Goal: Task Accomplishment & Management: Manage account settings

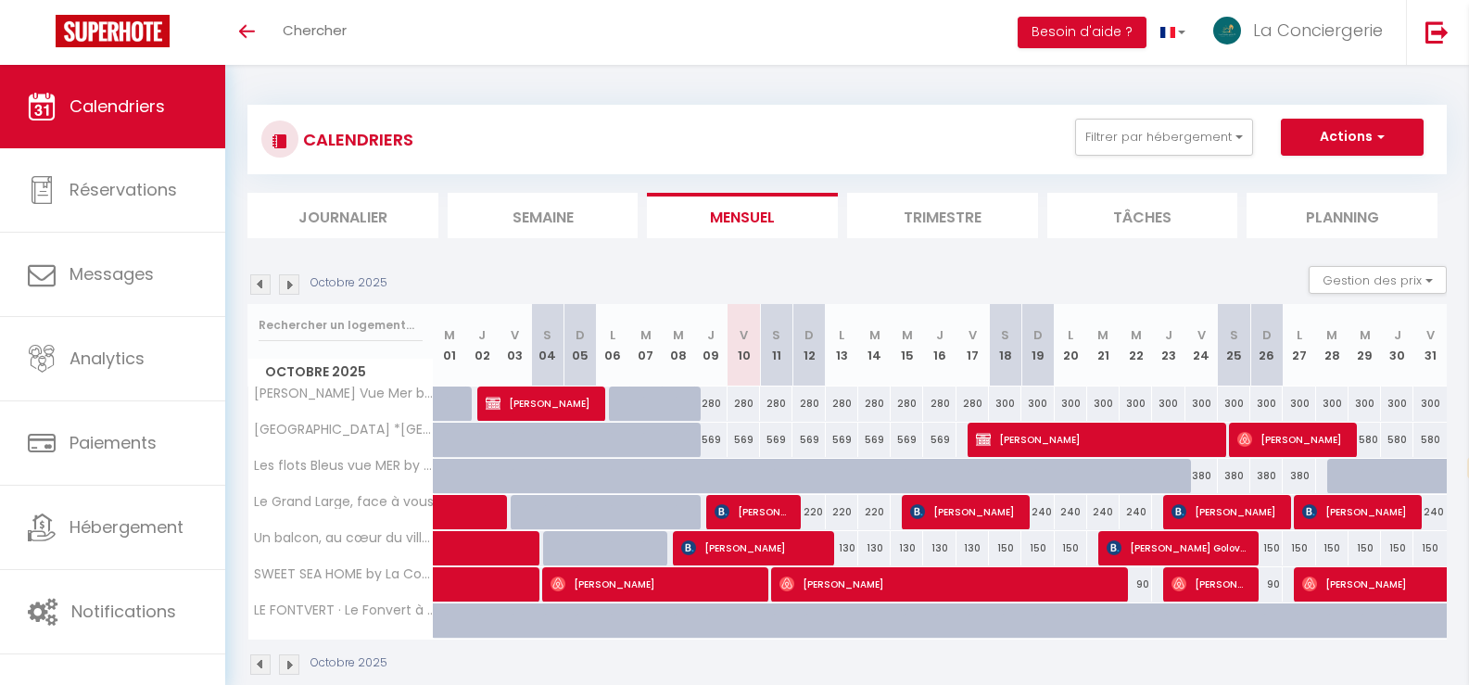
select select "fr"
click at [762, 511] on span "[PERSON_NAME]" at bounding box center [753, 511] width 78 height 35
select select "OK"
select select "0"
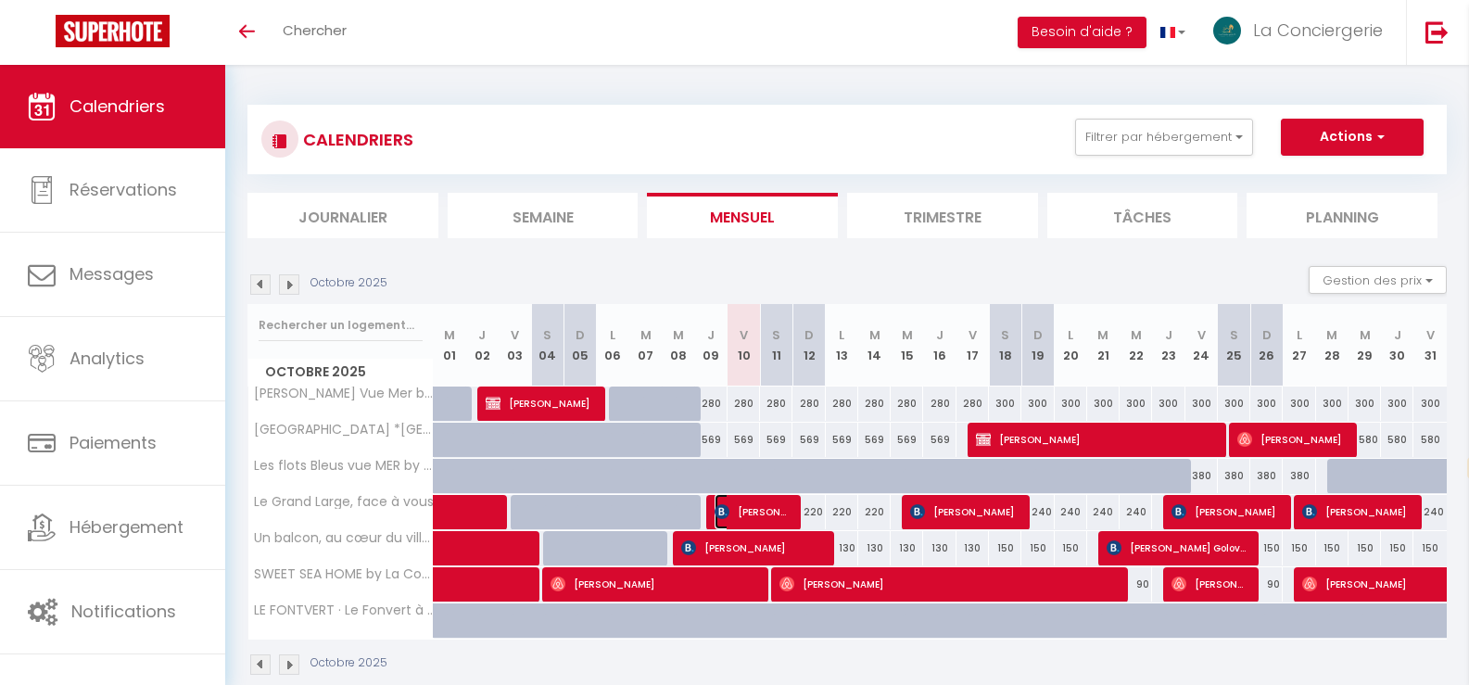
select select "0"
select select "1"
select select
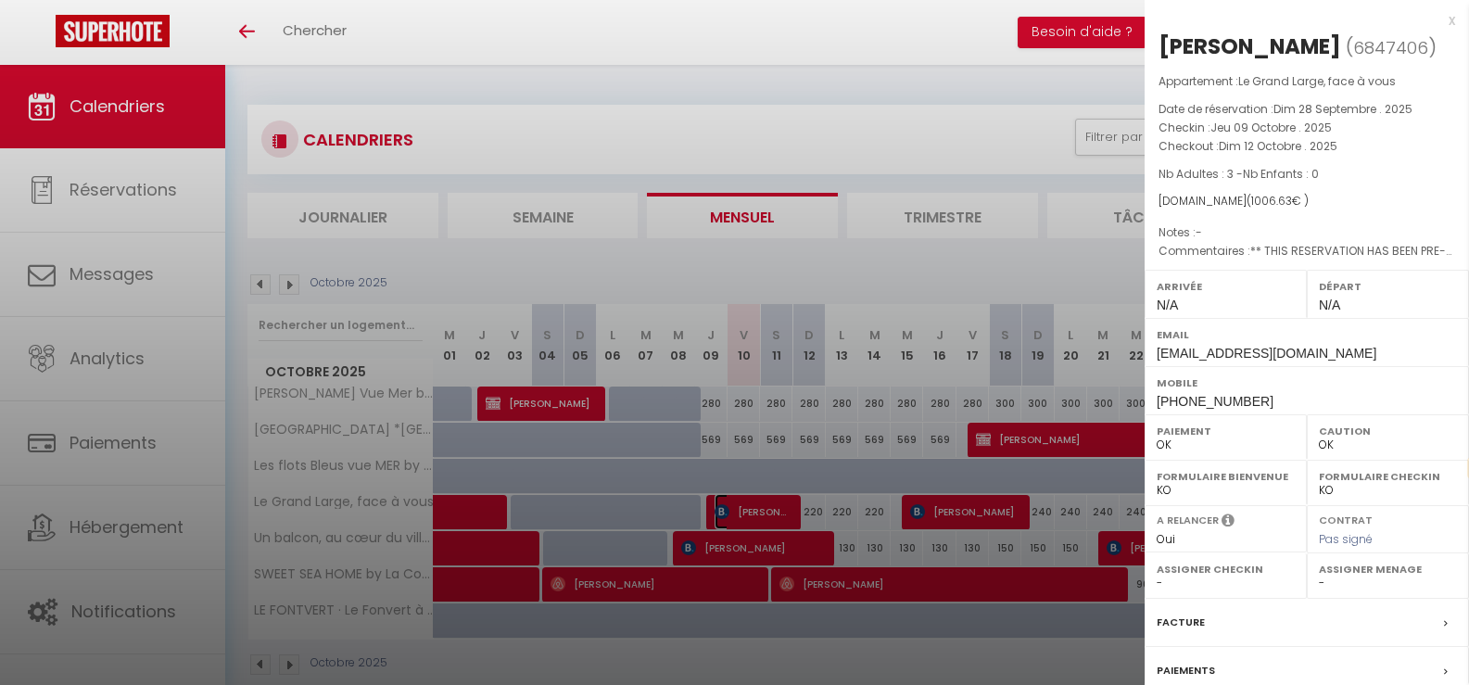
select select "12350"
select select "9670"
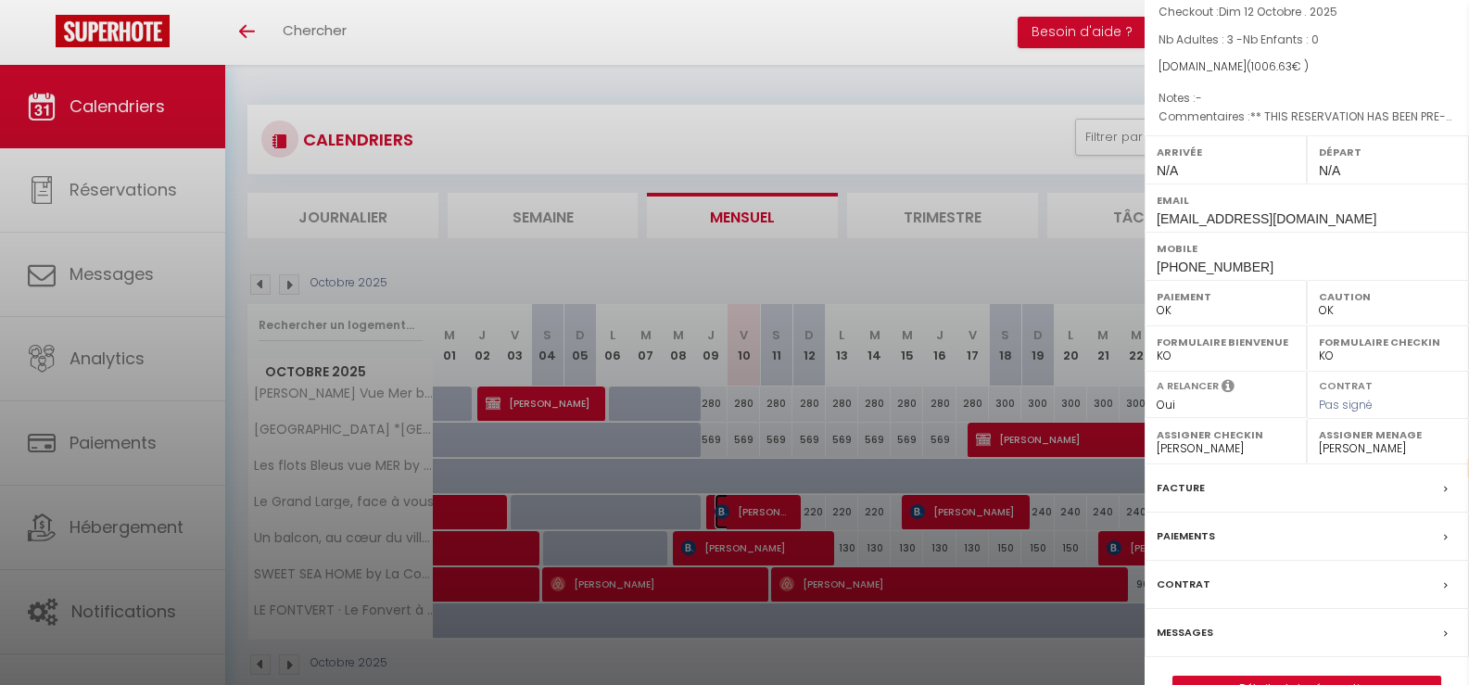
scroll to position [179, 0]
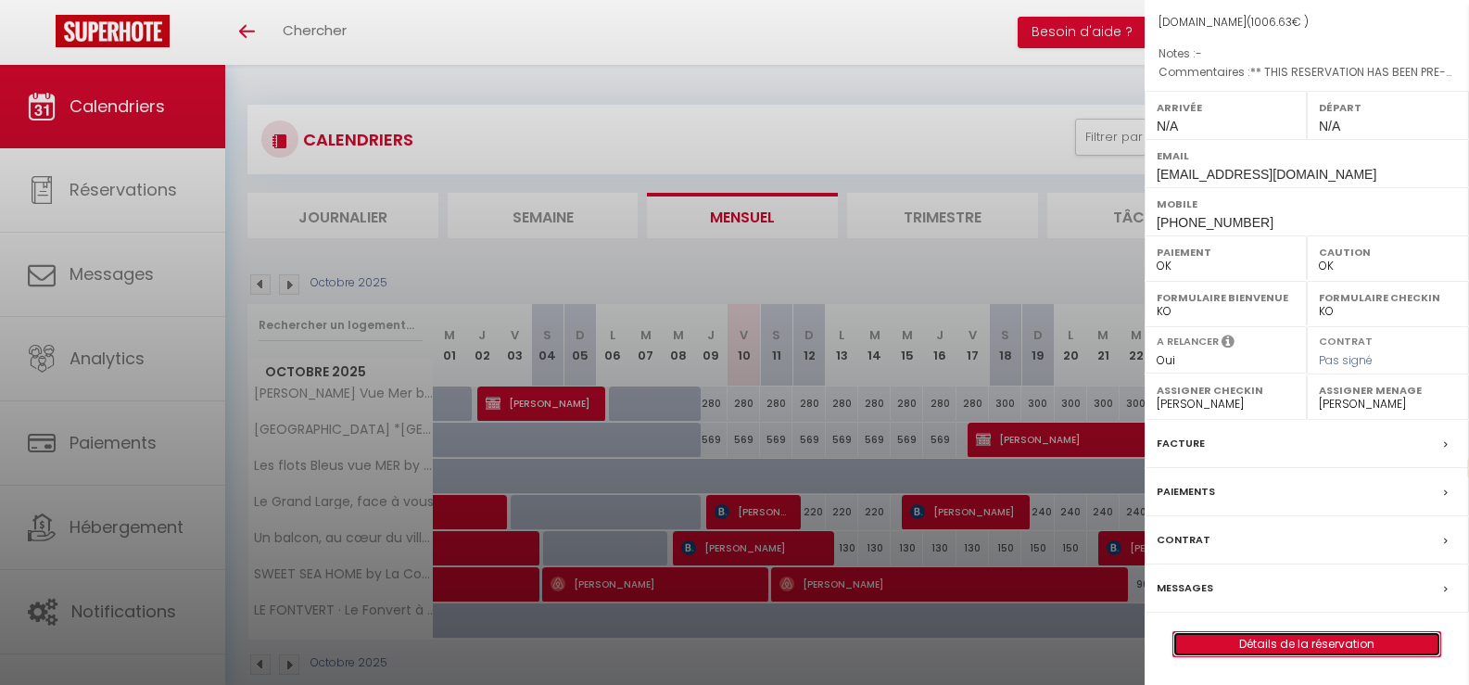
click at [1299, 643] on link "Détails de la réservation" at bounding box center [1306, 644] width 267 height 24
click at [1299, 468] on div "Facture" at bounding box center [1306, 444] width 324 height 48
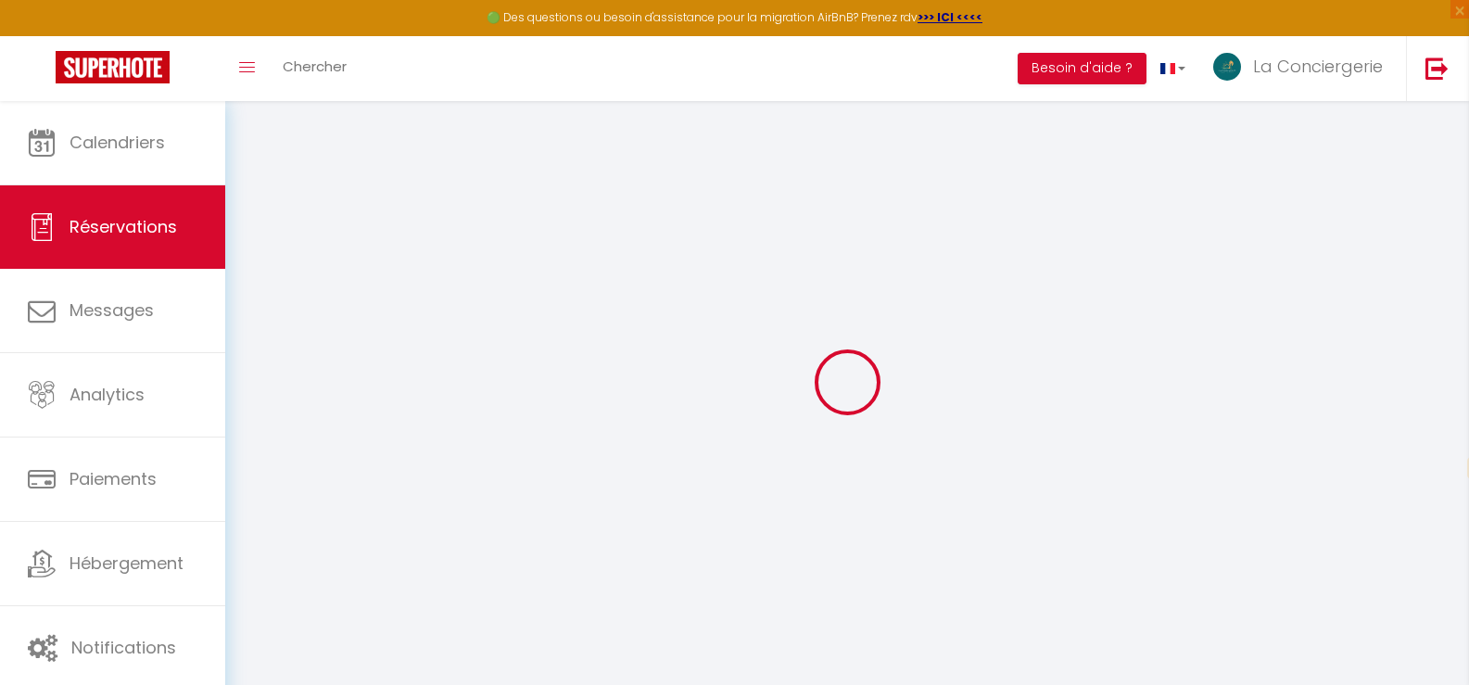
select select
checkbox input "false"
type textarea "** THIS RESERVATION HAS BEEN PRE-PAID ** BOOKING NOTE : Payment charge is EUR 1…"
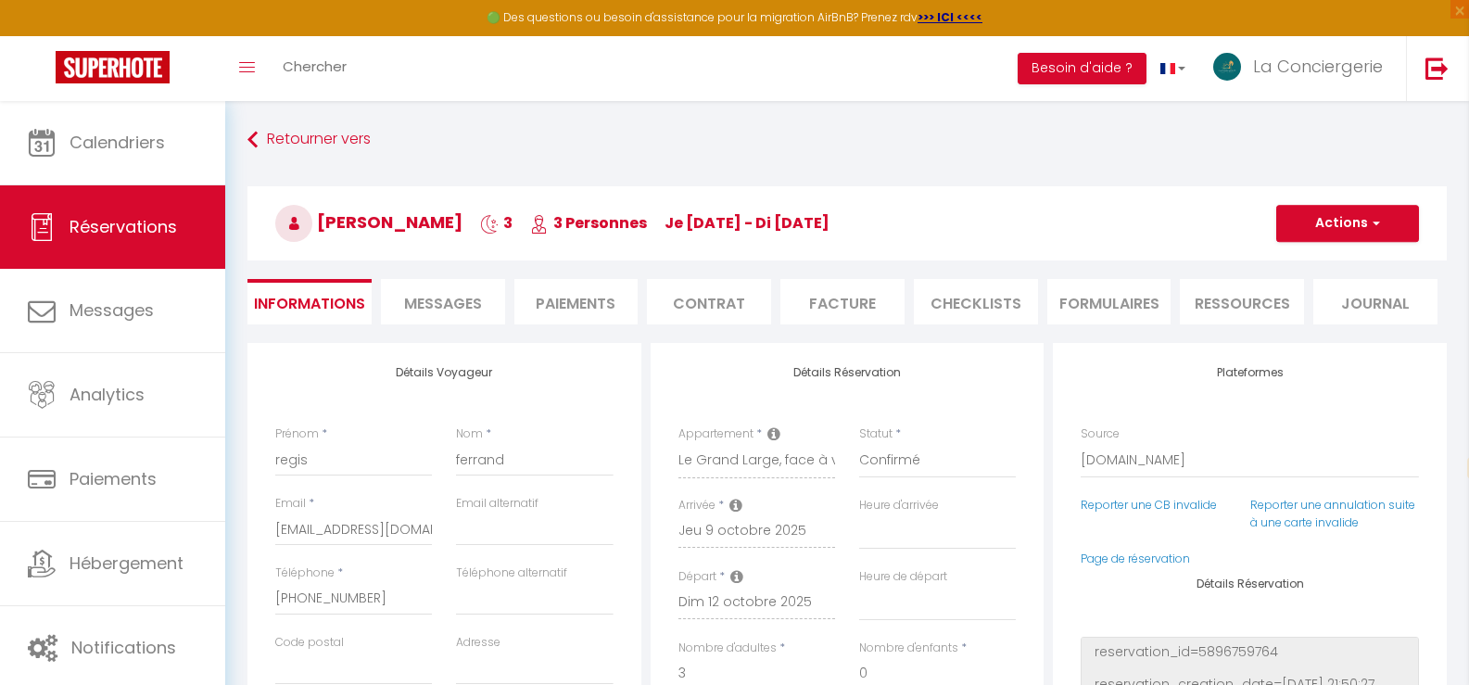
click at [441, 305] on span "Messages" at bounding box center [443, 303] width 78 height 21
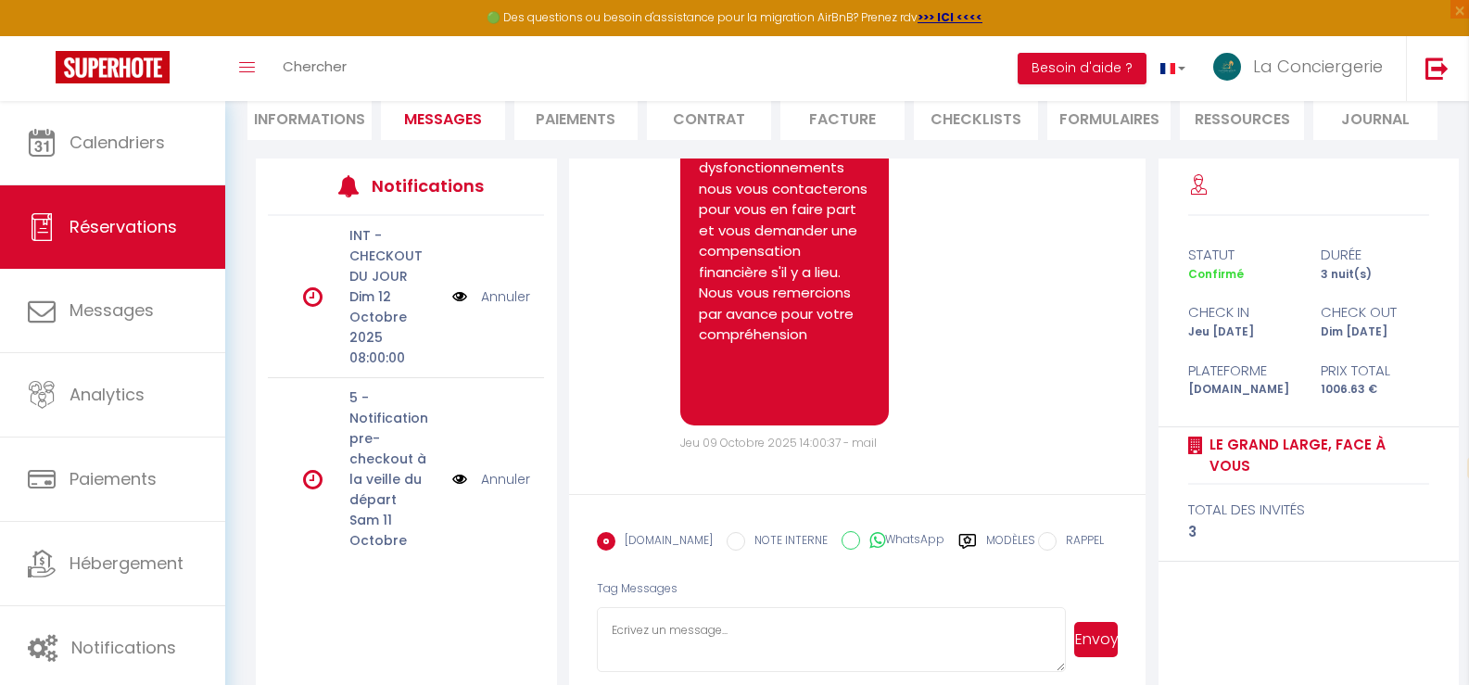
scroll to position [185, 0]
